Goal: Find specific page/section: Find specific page/section

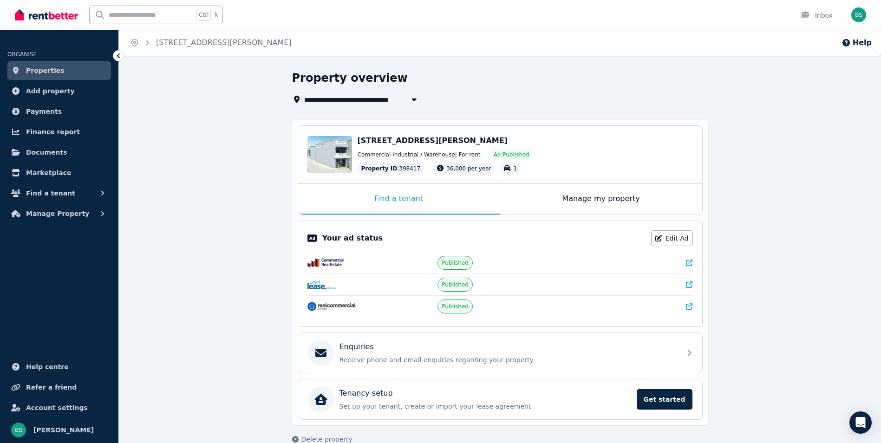
click at [691, 307] on icon at bounding box center [689, 306] width 7 height 7
